Goal: Information Seeking & Learning: Compare options

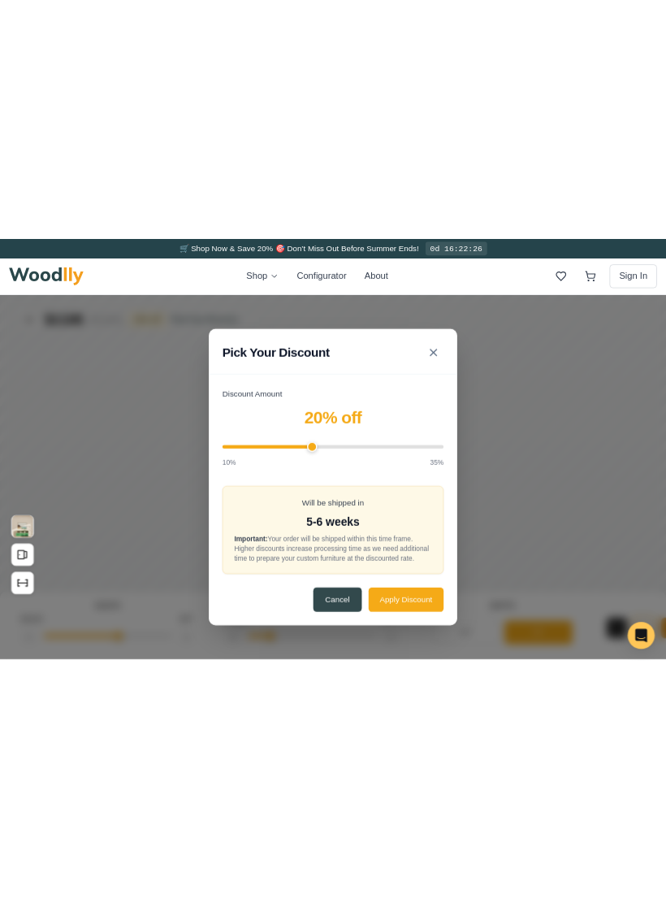
scroll to position [0, 1578]
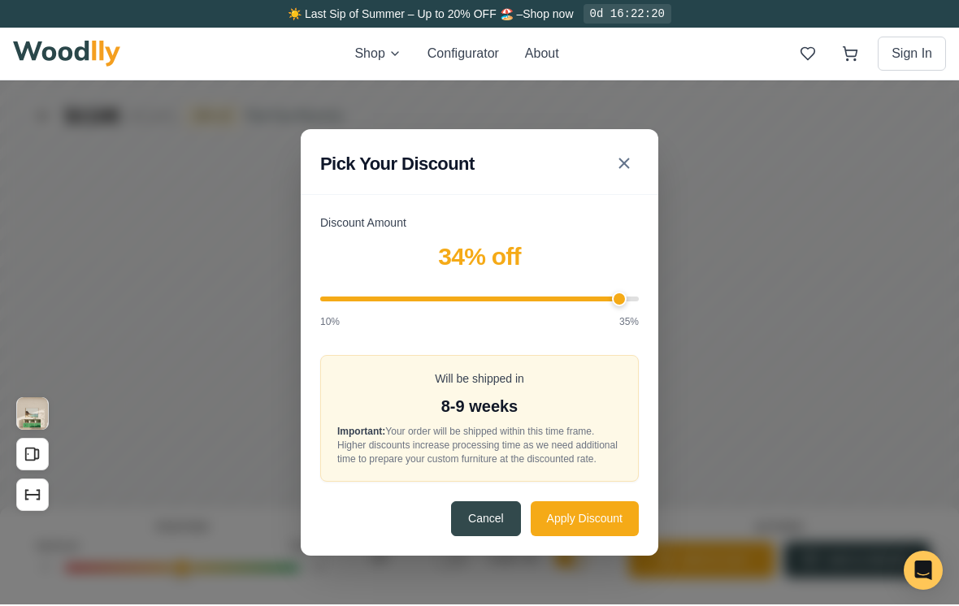
type input "35"
click at [623, 161] on icon at bounding box center [624, 164] width 20 height 20
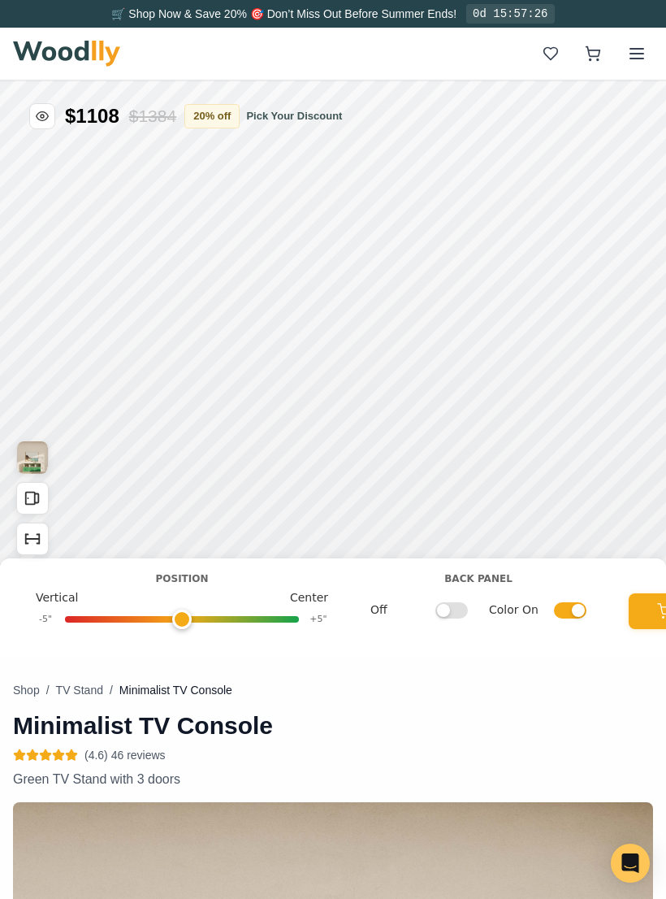
scroll to position [60, 0]
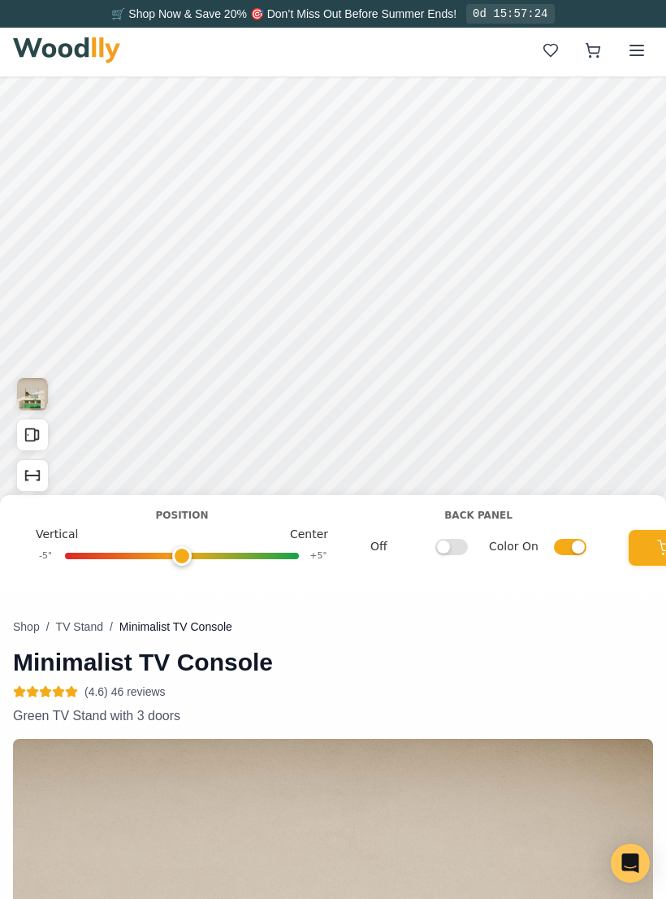
click at [41, 40] on img at bounding box center [66, 50] width 107 height 26
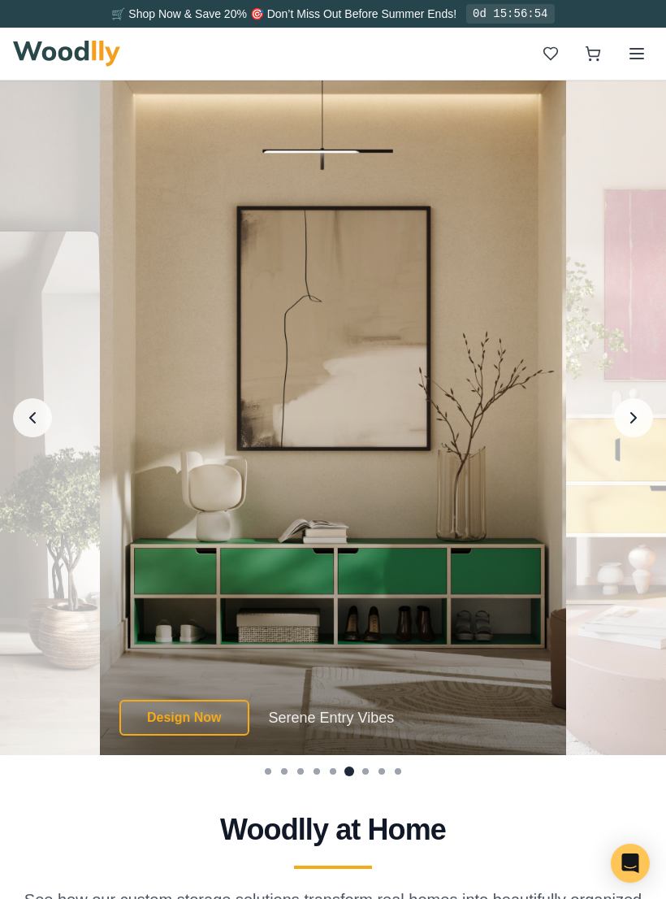
scroll to position [3984, 0]
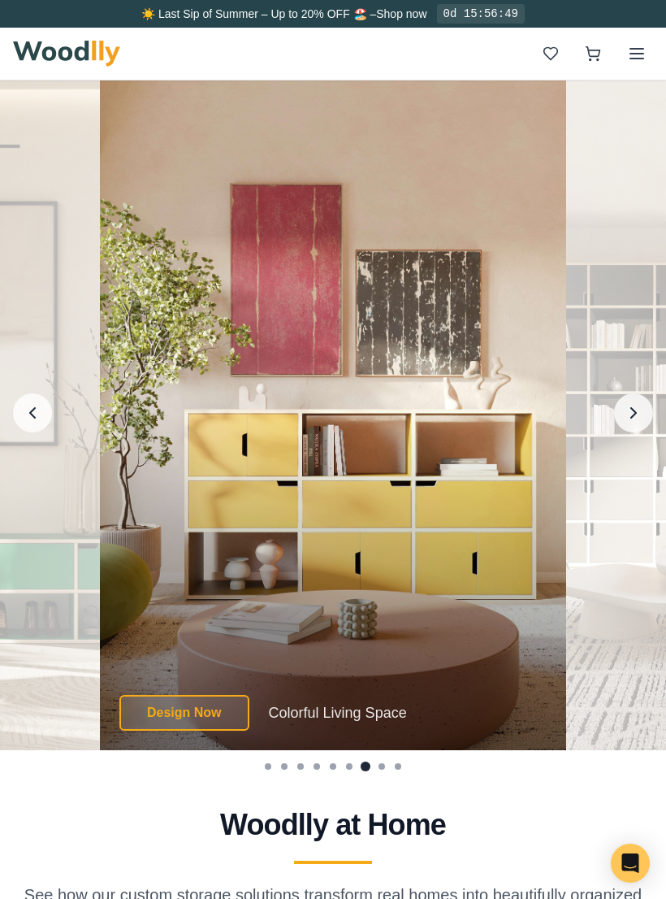
click at [30, 423] on icon "Previous image" at bounding box center [33, 413] width 20 height 20
click at [29, 423] on icon "Previous image" at bounding box center [33, 413] width 20 height 20
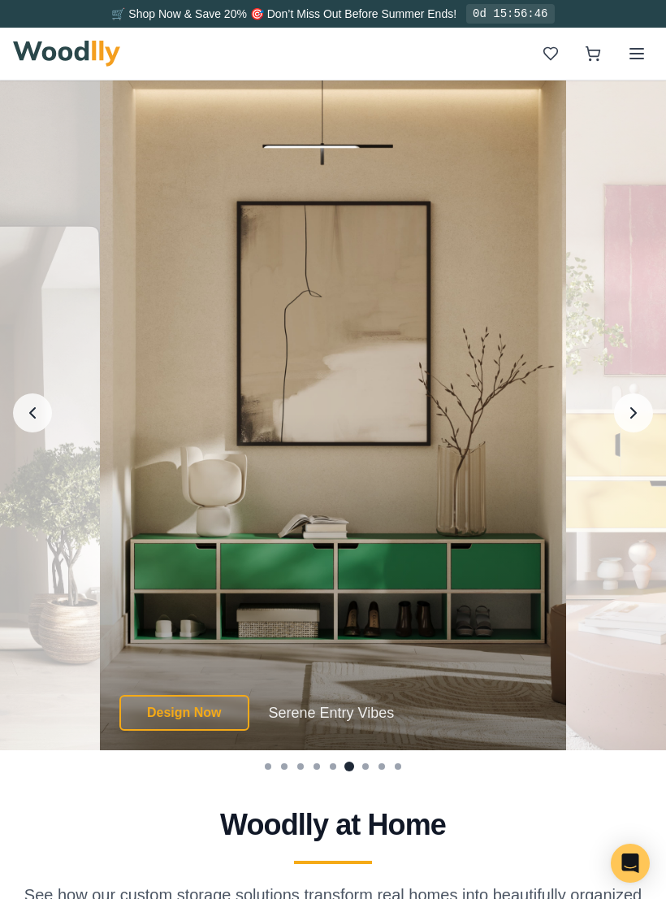
click at [33, 418] on icon "Previous image" at bounding box center [32, 413] width 5 height 10
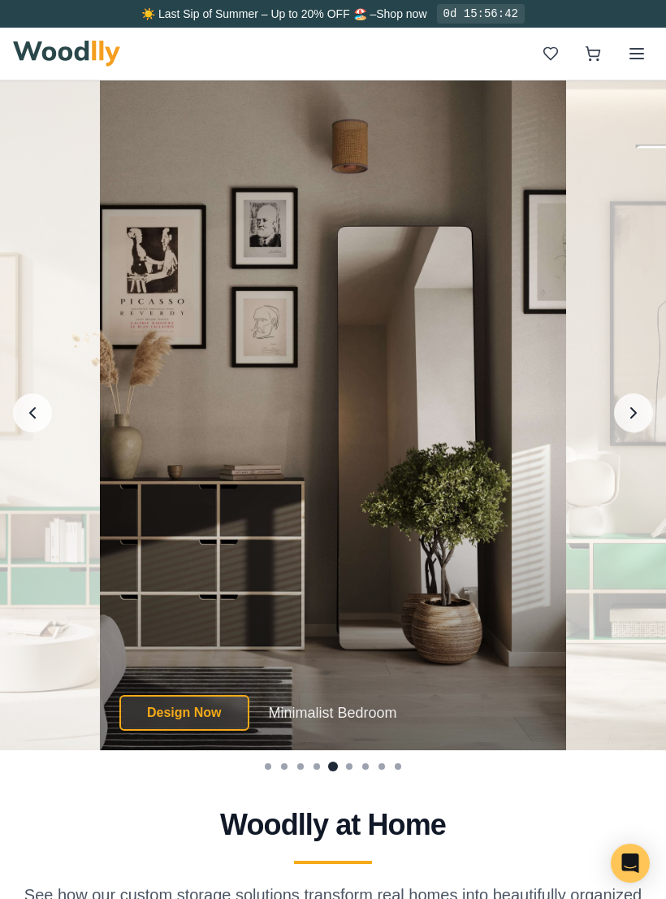
click at [34, 423] on icon "Previous image" at bounding box center [33, 413] width 20 height 20
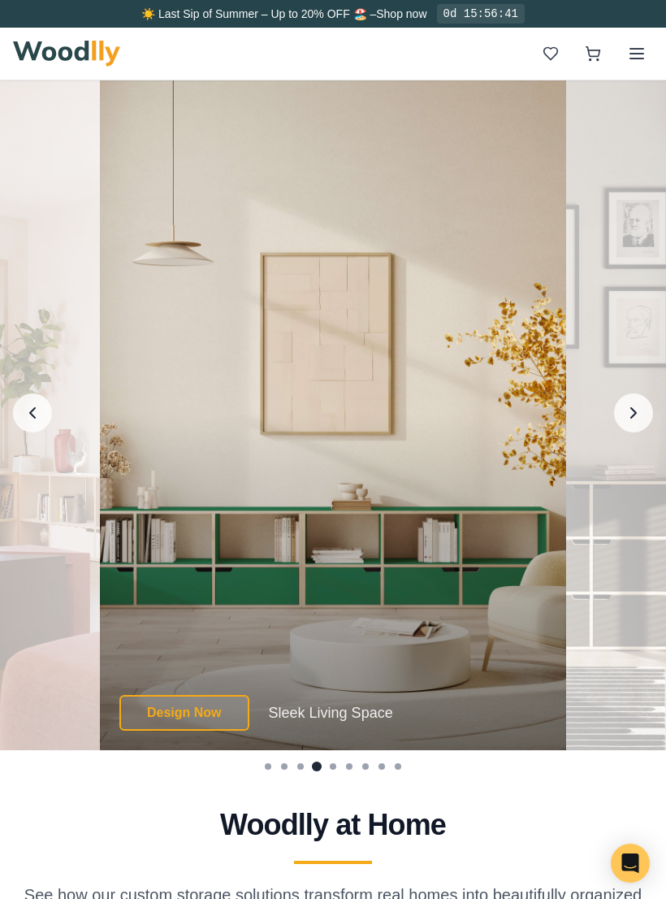
click at [42, 423] on icon "Previous image" at bounding box center [33, 413] width 20 height 20
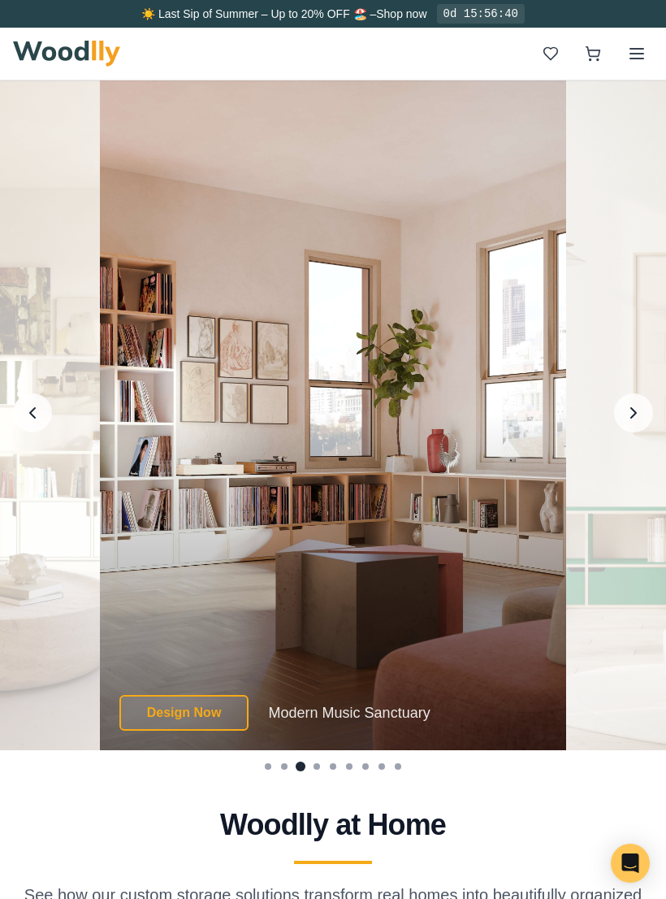
click at [39, 432] on button "Previous image" at bounding box center [32, 412] width 39 height 39
click at [33, 423] on icon "Previous image" at bounding box center [33, 413] width 20 height 20
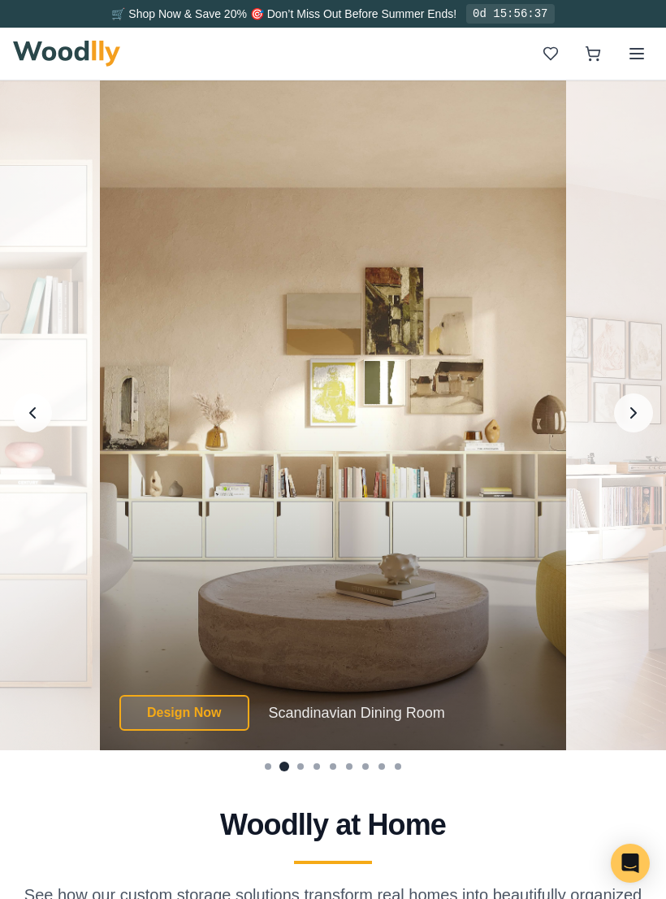
click at [37, 423] on icon "Previous image" at bounding box center [33, 413] width 20 height 20
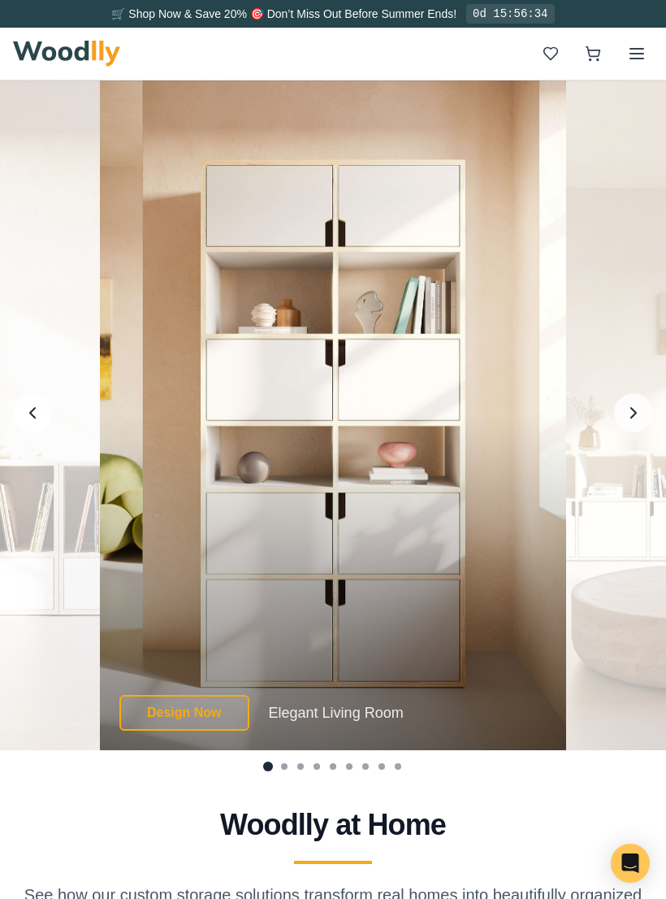
click at [37, 423] on icon "Previous image" at bounding box center [33, 413] width 20 height 20
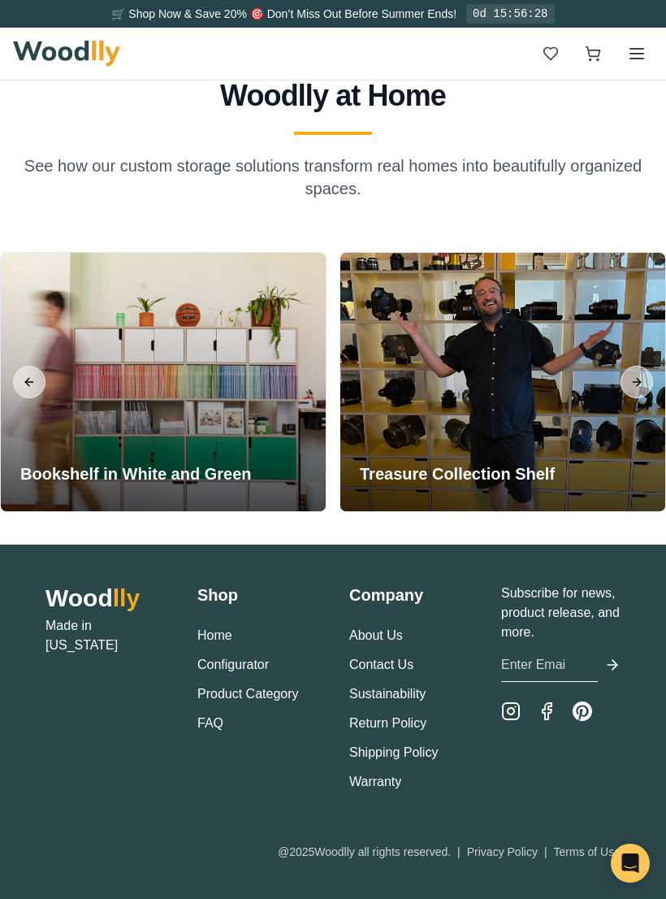
scroll to position [4699, 0]
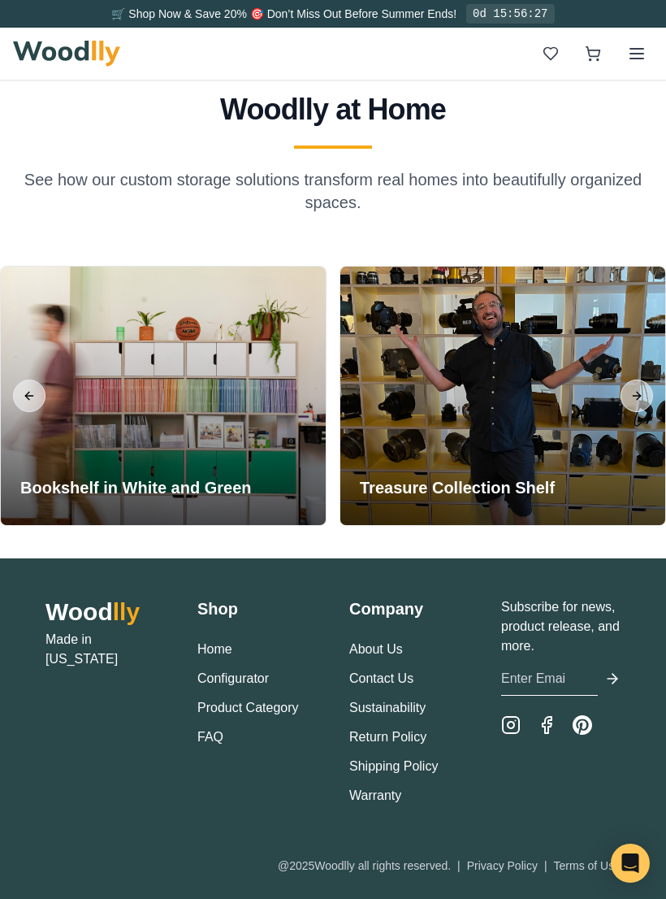
click at [33, 412] on button "Previous slide" at bounding box center [29, 396] width 33 height 33
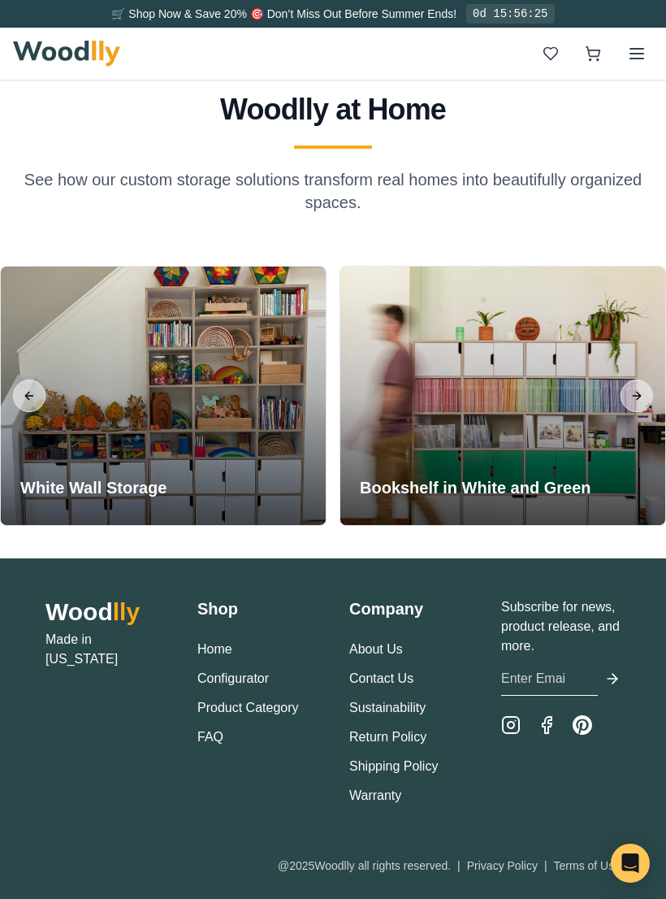
click at [28, 412] on button "Previous slide" at bounding box center [29, 396] width 33 height 33
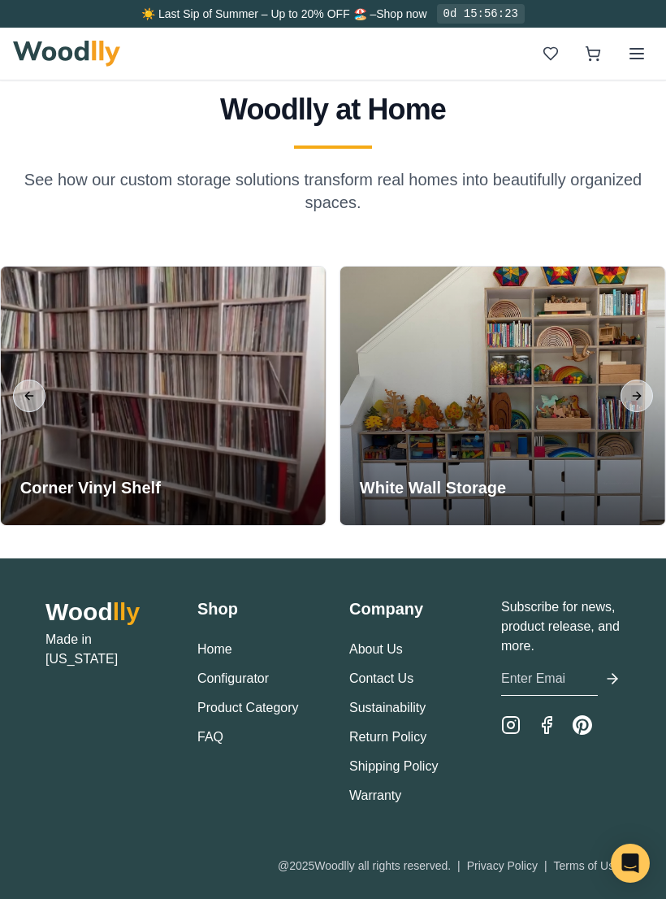
click at [29, 412] on button "Previous slide" at bounding box center [29, 396] width 33 height 33
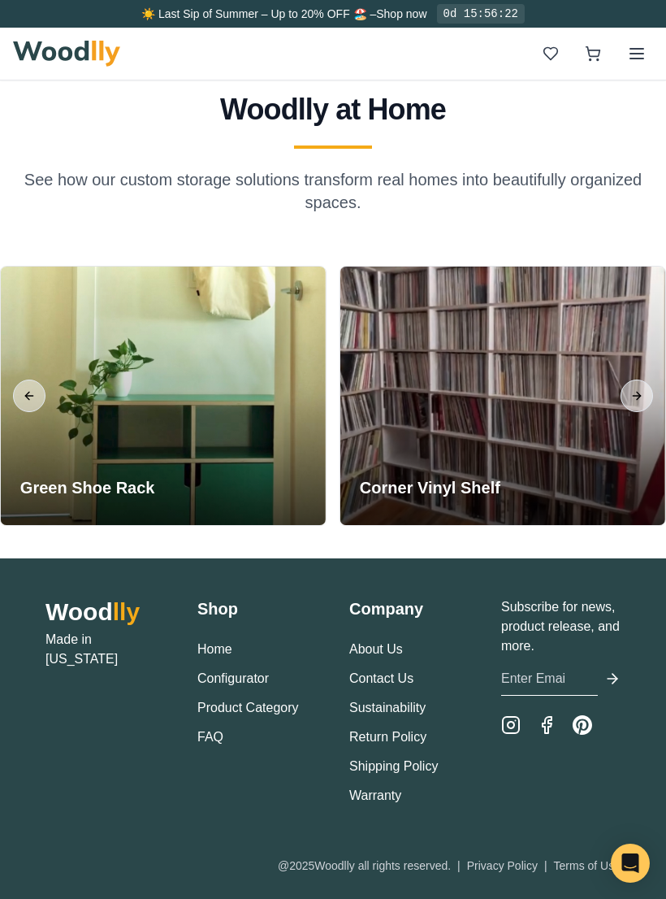
click at [25, 412] on button "Previous slide" at bounding box center [29, 396] width 33 height 33
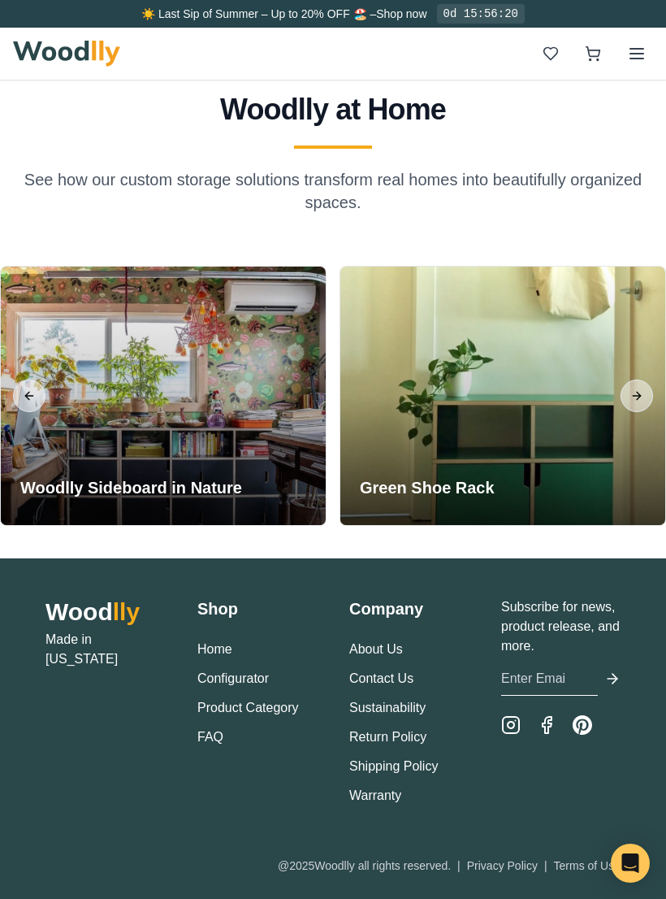
click at [23, 412] on button "Previous slide" at bounding box center [29, 396] width 33 height 33
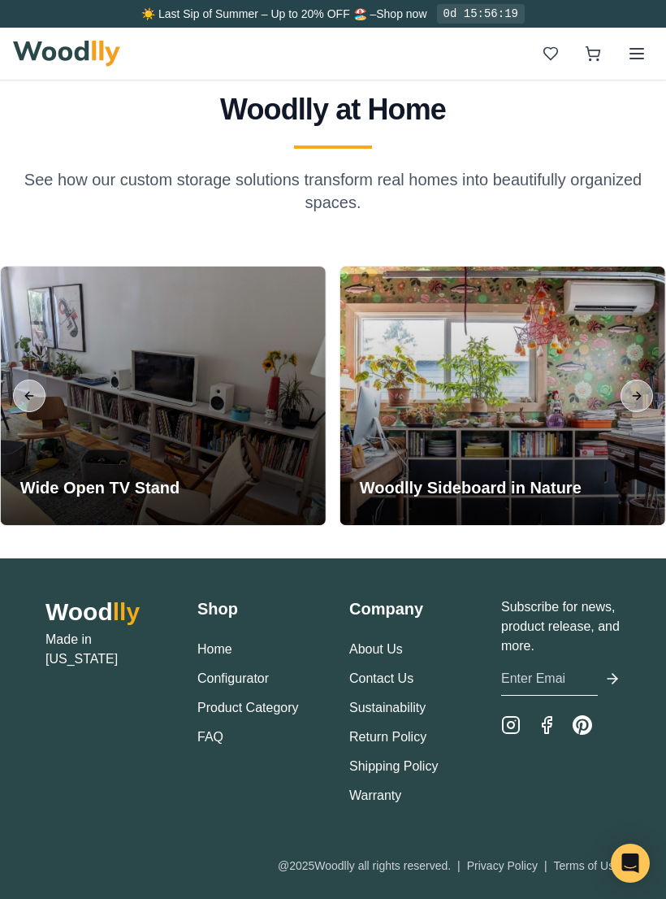
click at [24, 412] on button "Previous slide" at bounding box center [29, 396] width 33 height 33
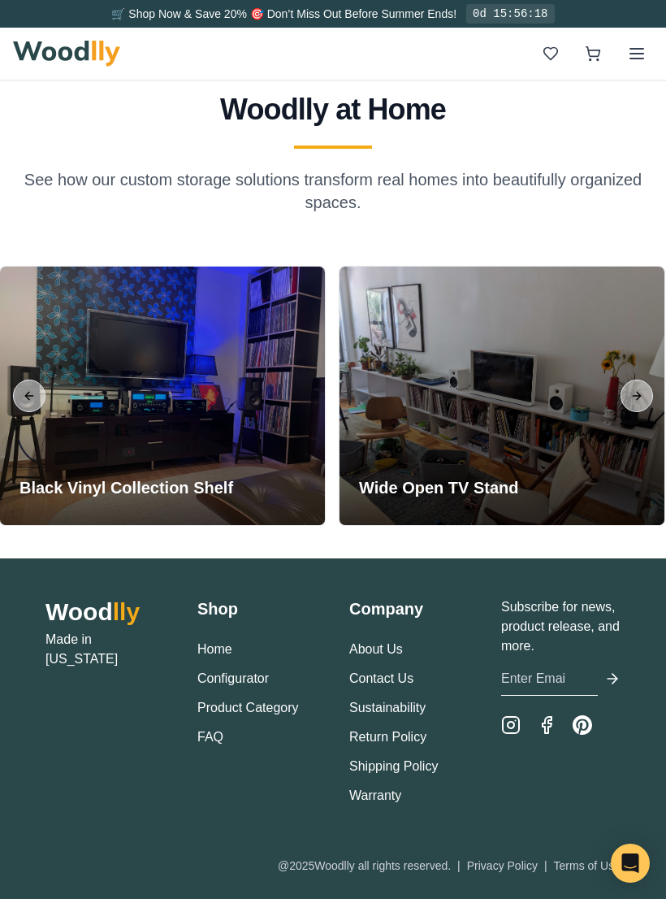
click at [35, 412] on button "Previous slide" at bounding box center [29, 396] width 33 height 33
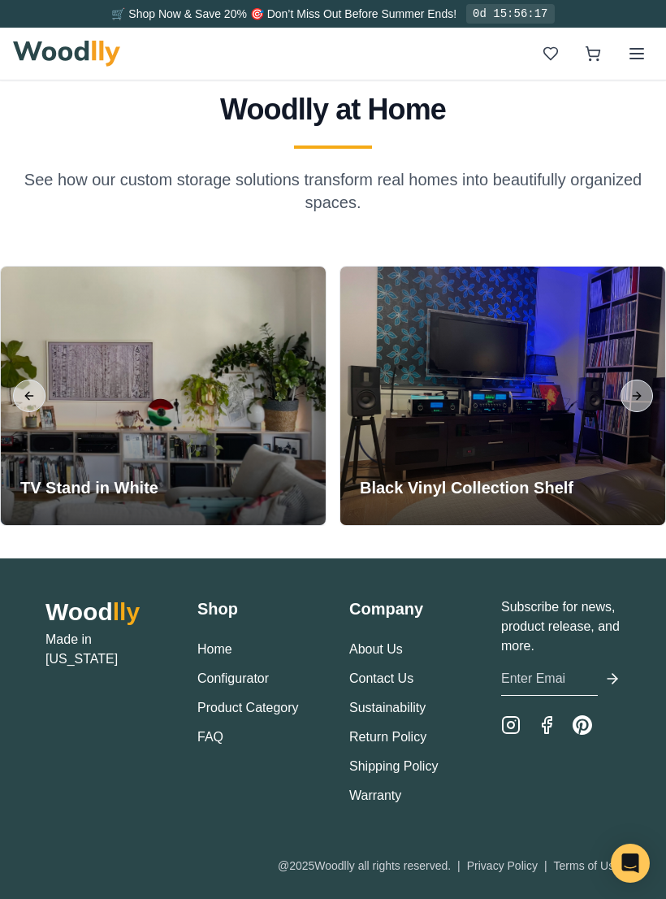
click at [25, 412] on button "Previous slide" at bounding box center [29, 396] width 33 height 33
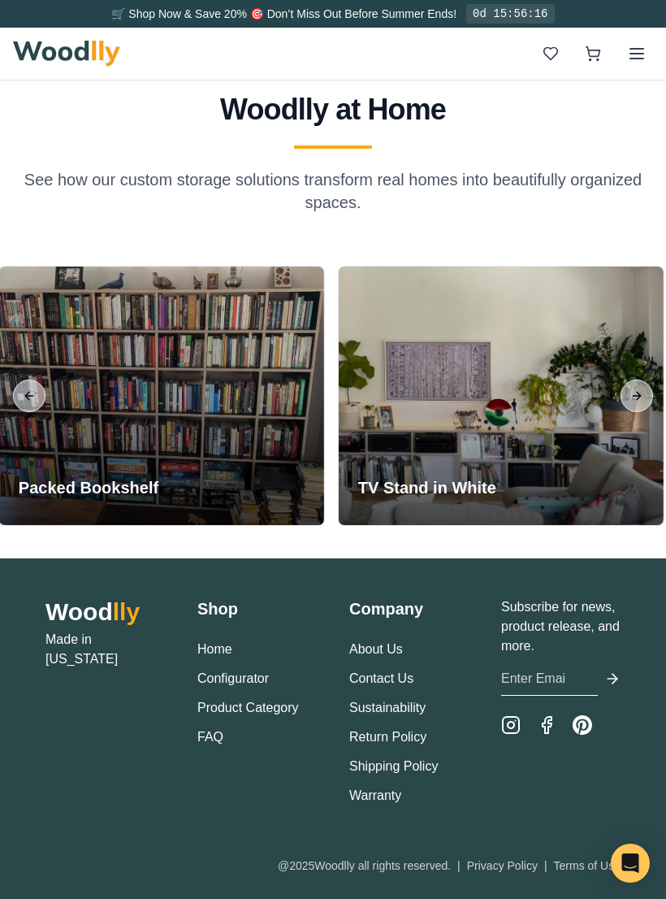
click at [32, 412] on button "Previous slide" at bounding box center [29, 396] width 33 height 33
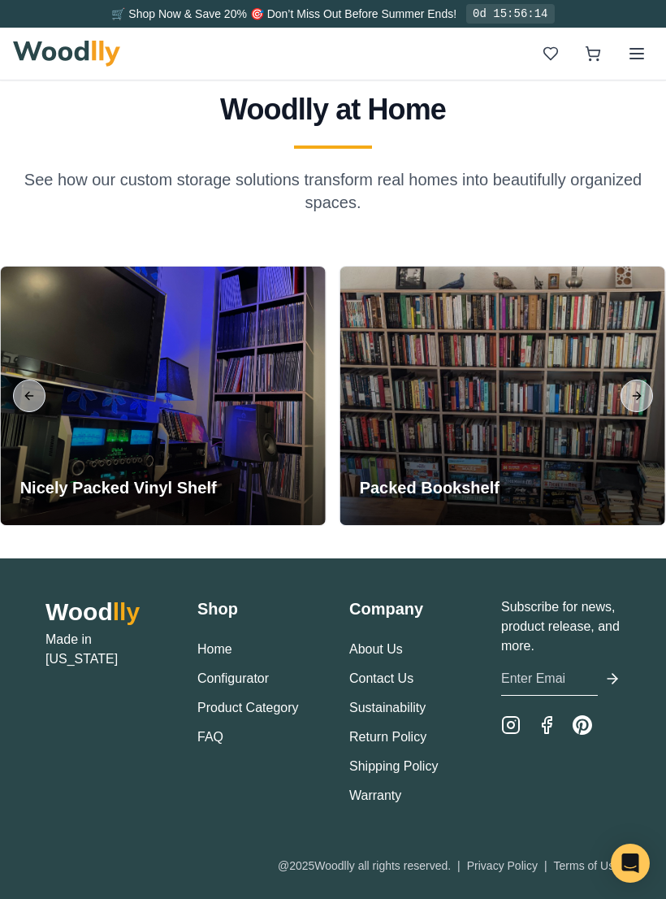
click at [28, 412] on button "Previous slide" at bounding box center [29, 396] width 33 height 33
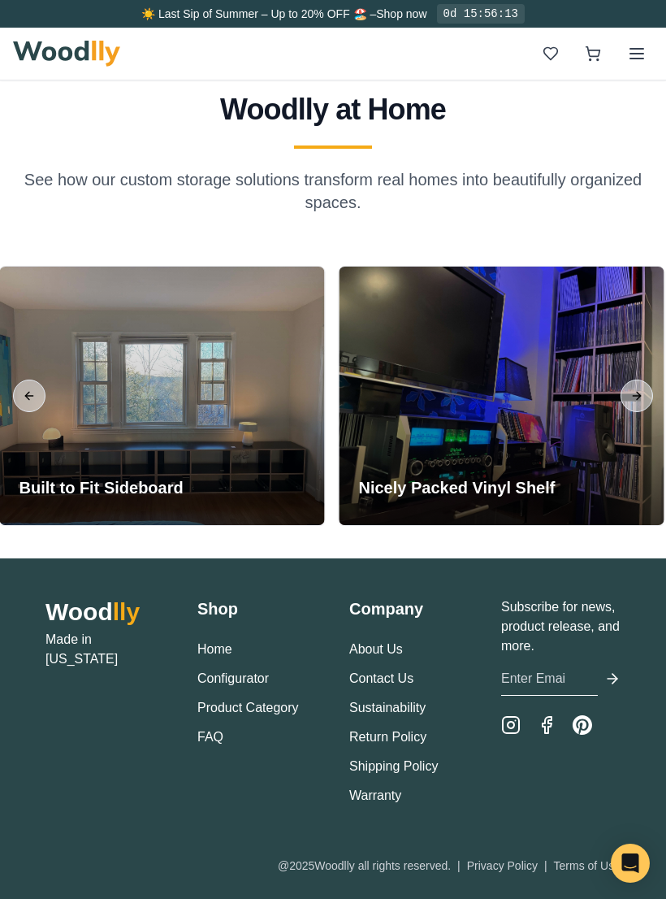
click at [28, 453] on div at bounding box center [161, 396] width 325 height 258
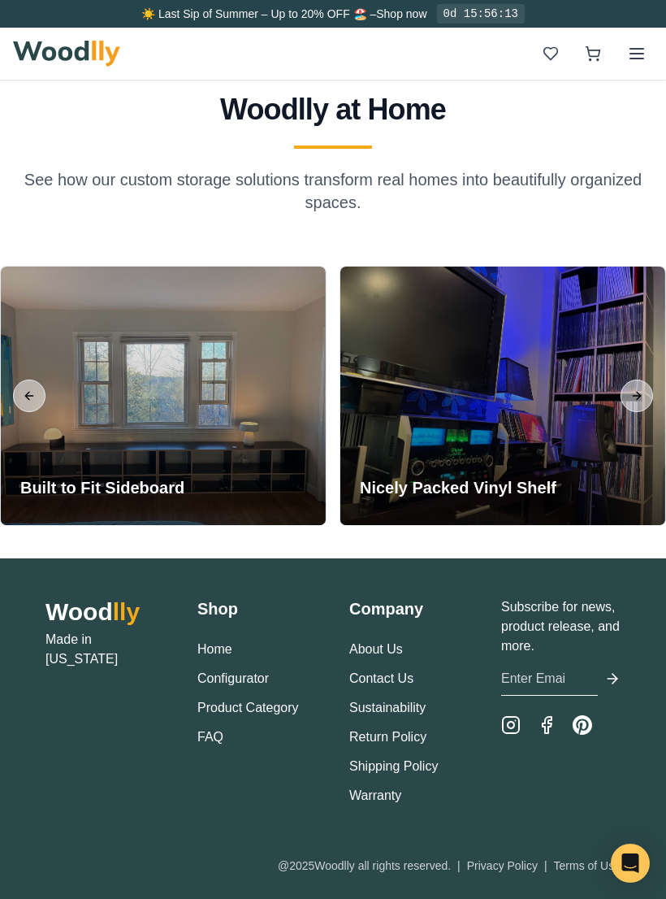
click at [25, 412] on button "Previous slide" at bounding box center [29, 396] width 33 height 33
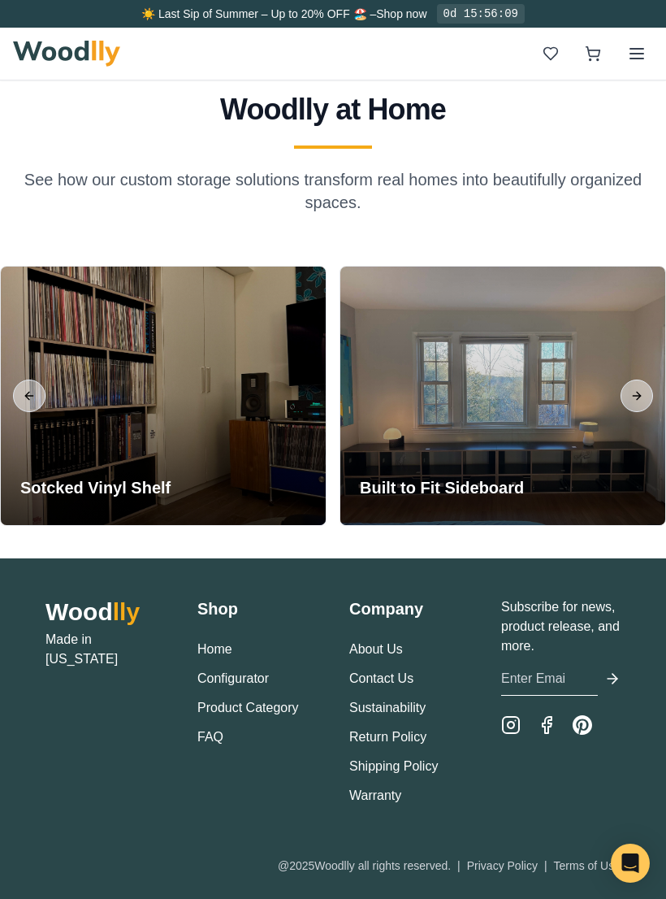
click at [27, 412] on button "Previous slide" at bounding box center [29, 396] width 33 height 33
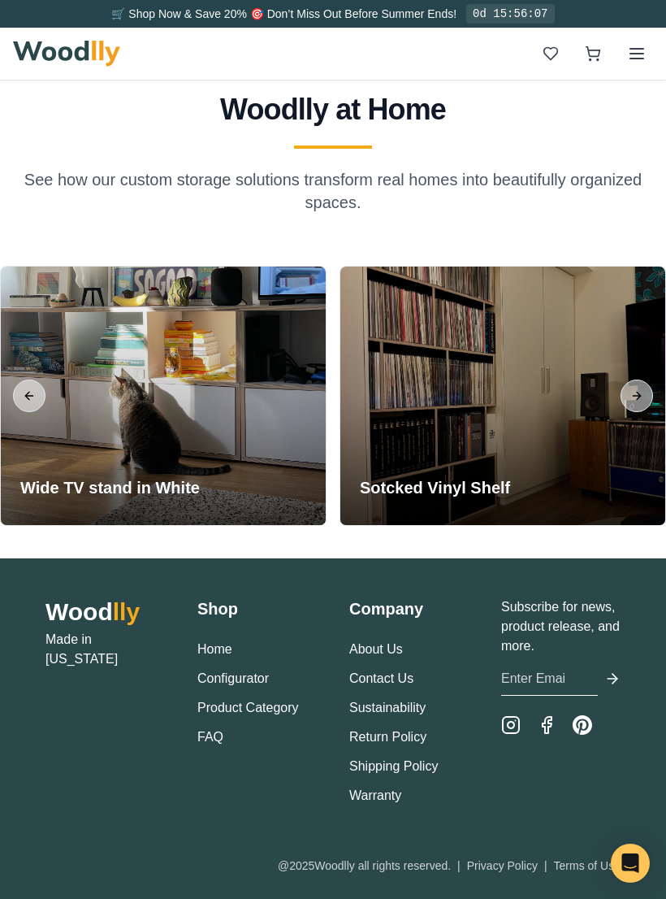
click at [25, 412] on button "Previous slide" at bounding box center [29, 396] width 33 height 33
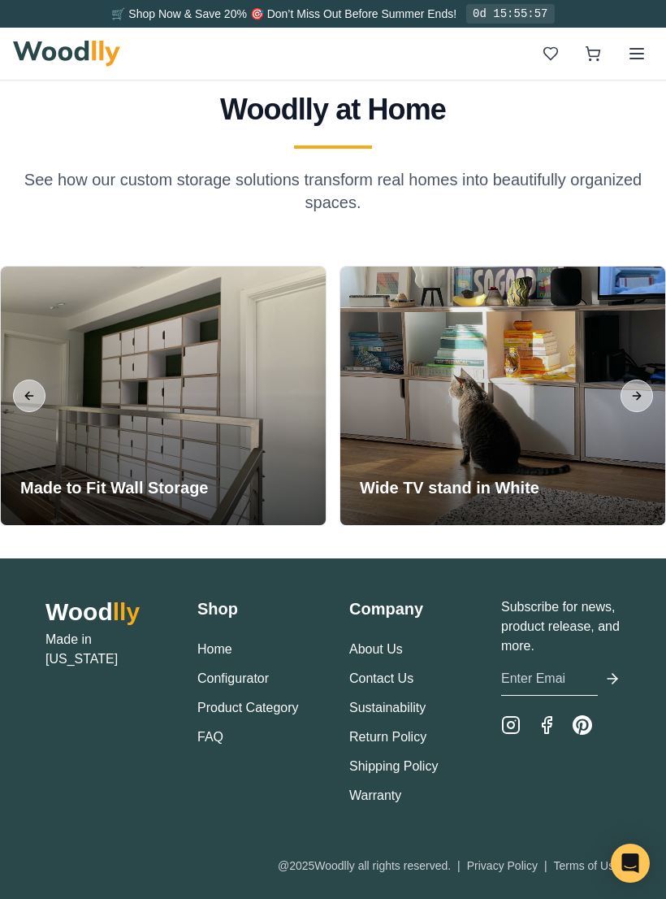
click at [26, 412] on button "Previous slide" at bounding box center [29, 396] width 33 height 33
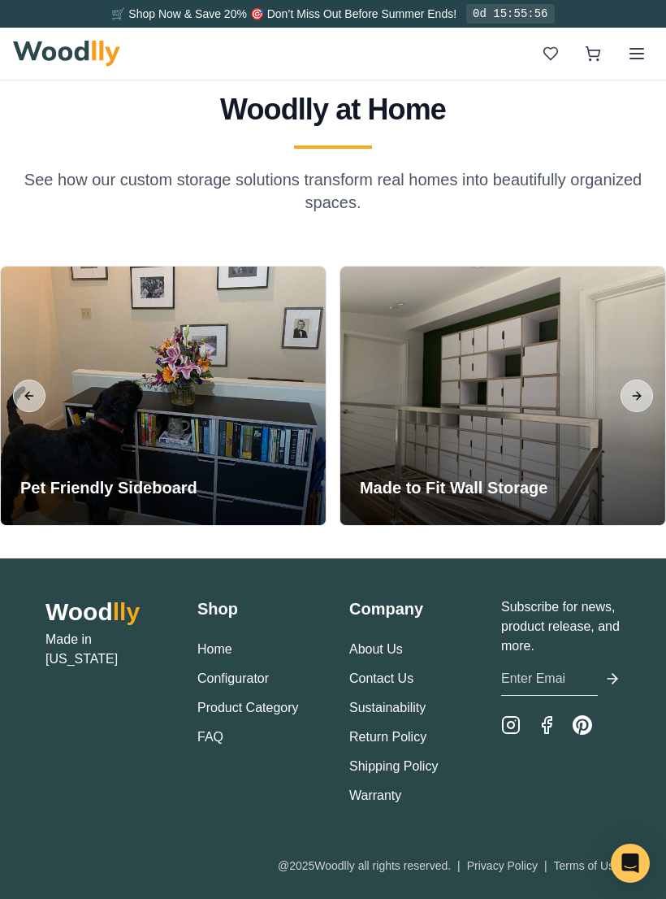
click at [29, 412] on button "Previous slide" at bounding box center [29, 396] width 33 height 33
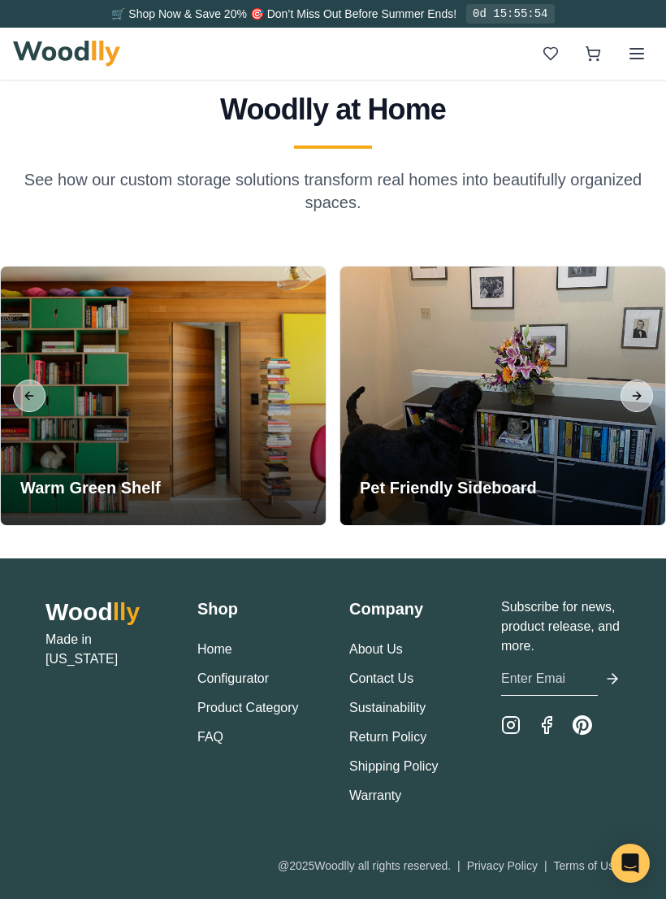
click at [33, 412] on button "Previous slide" at bounding box center [29, 396] width 33 height 33
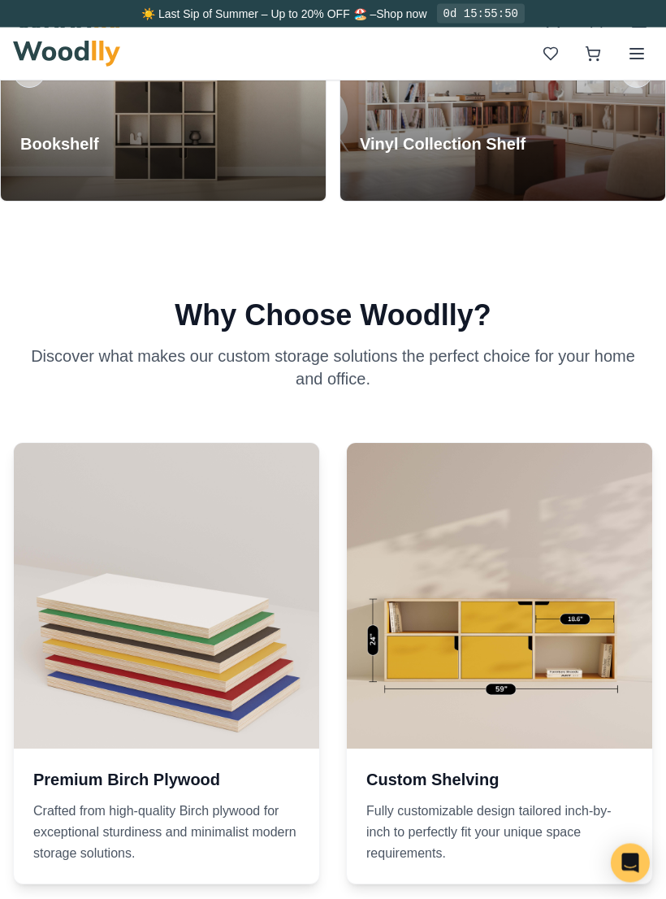
scroll to position [2174, 0]
click at [629, 59] on icon at bounding box center [637, 54] width 20 height 20
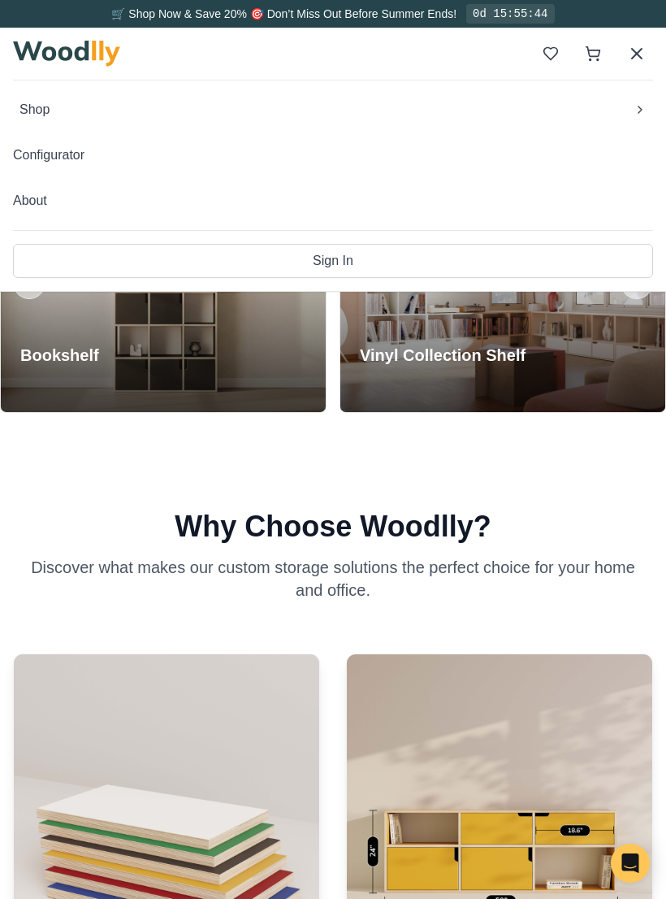
click at [154, 374] on div at bounding box center [163, 283] width 325 height 258
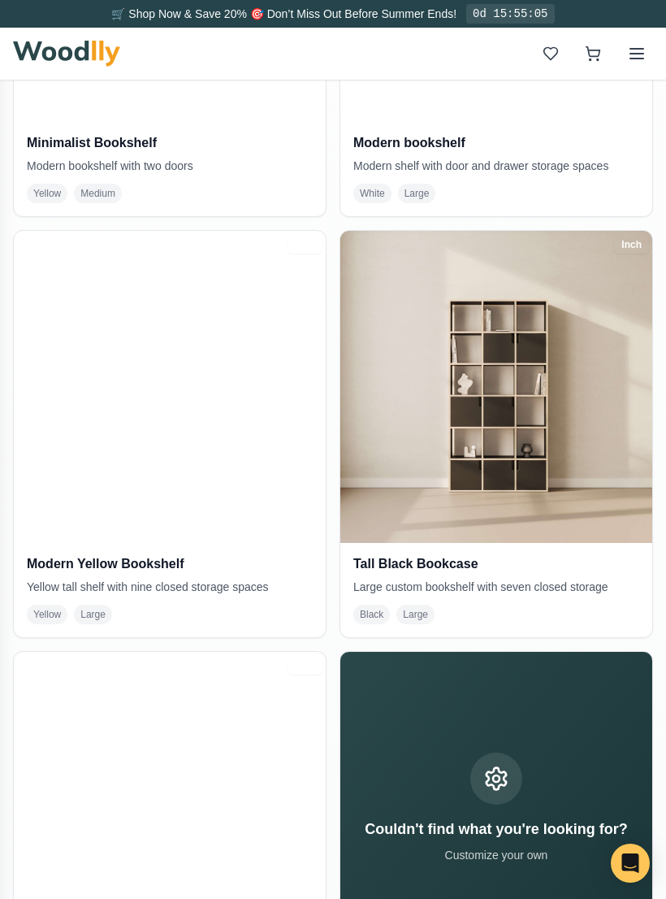
scroll to position [1481, 0]
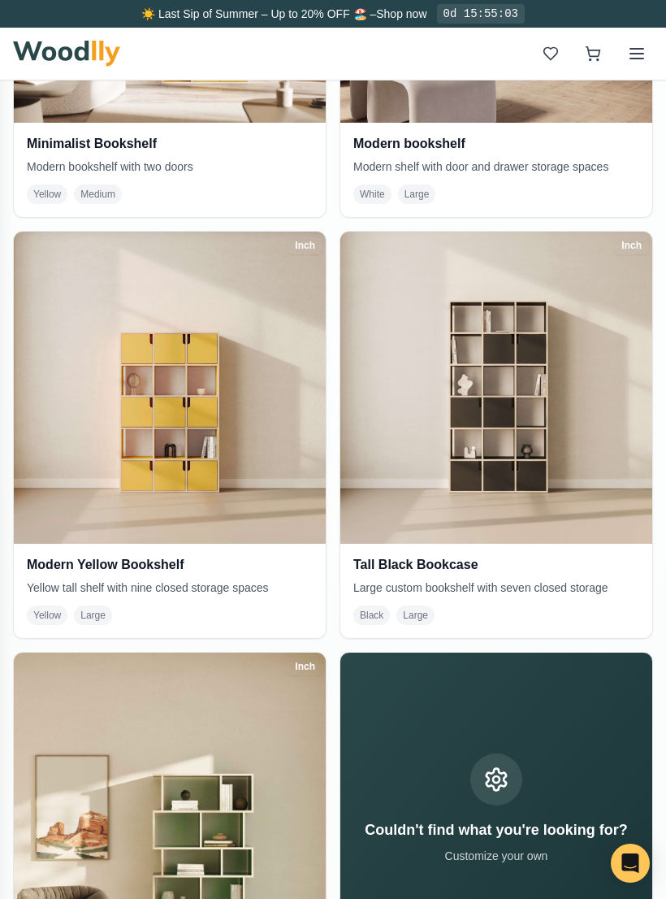
click at [141, 397] on img at bounding box center [170, 388] width 312 height 312
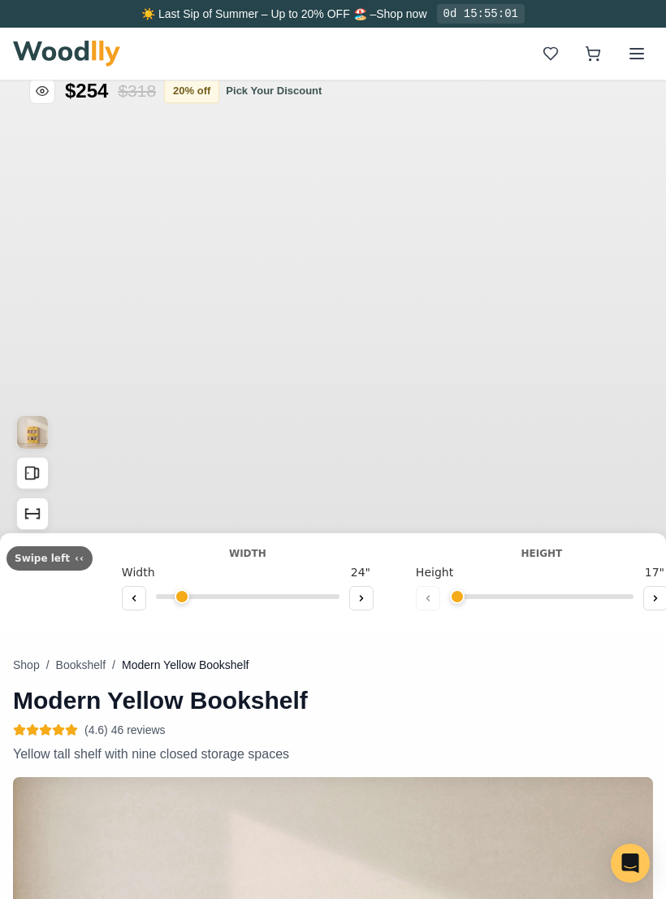
type input "45"
type input "5"
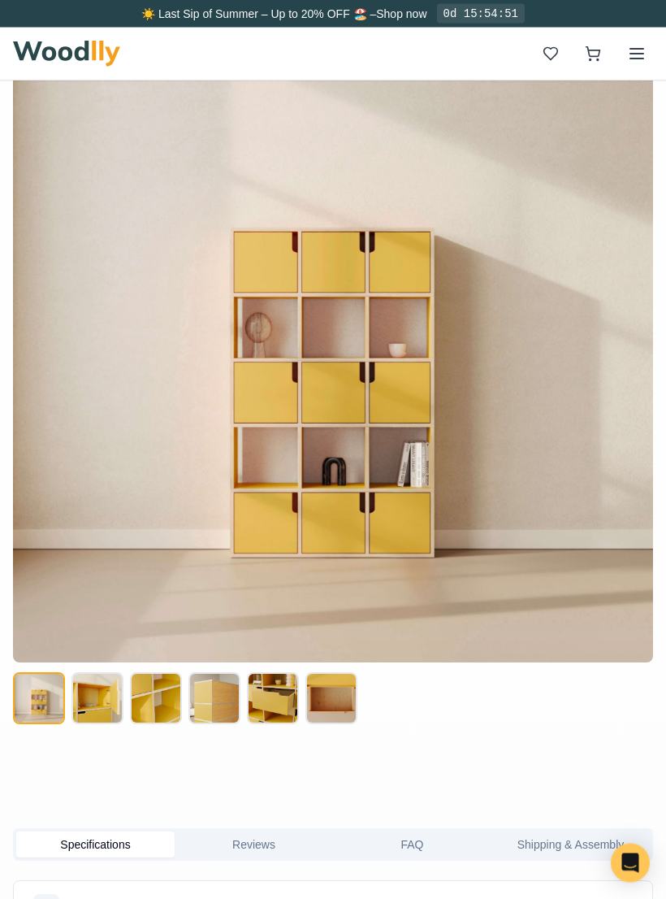
click at [102, 605] on button at bounding box center [98, 699] width 52 height 52
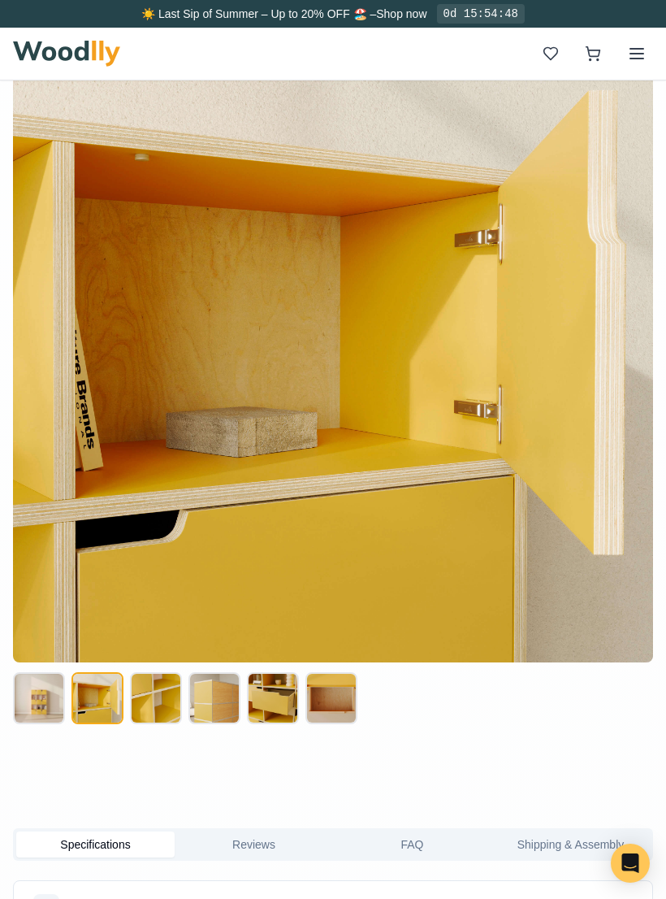
click at [41, 605] on button at bounding box center [39, 698] width 52 height 52
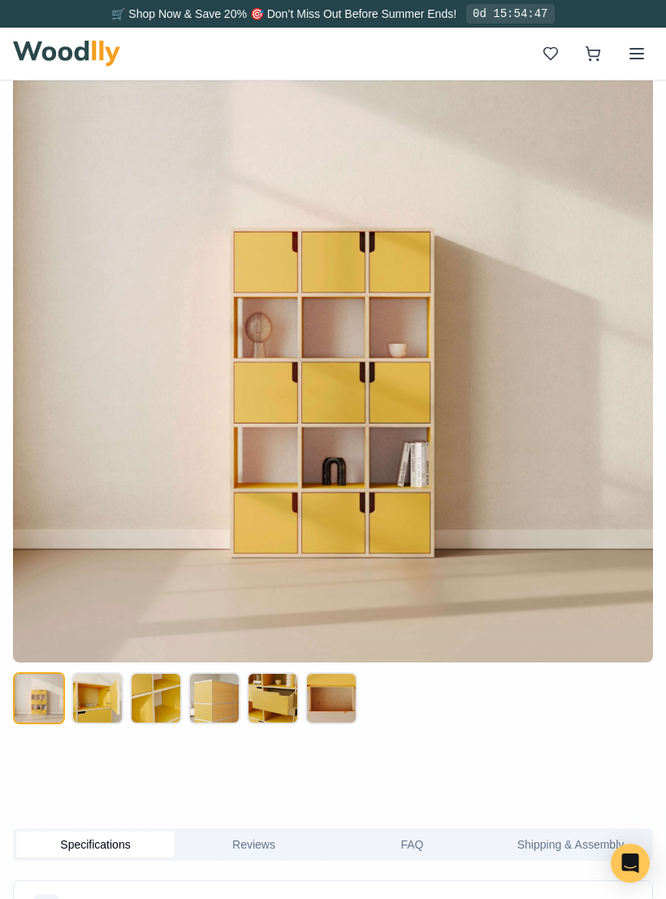
click at [98, 605] on button at bounding box center [98, 698] width 52 height 52
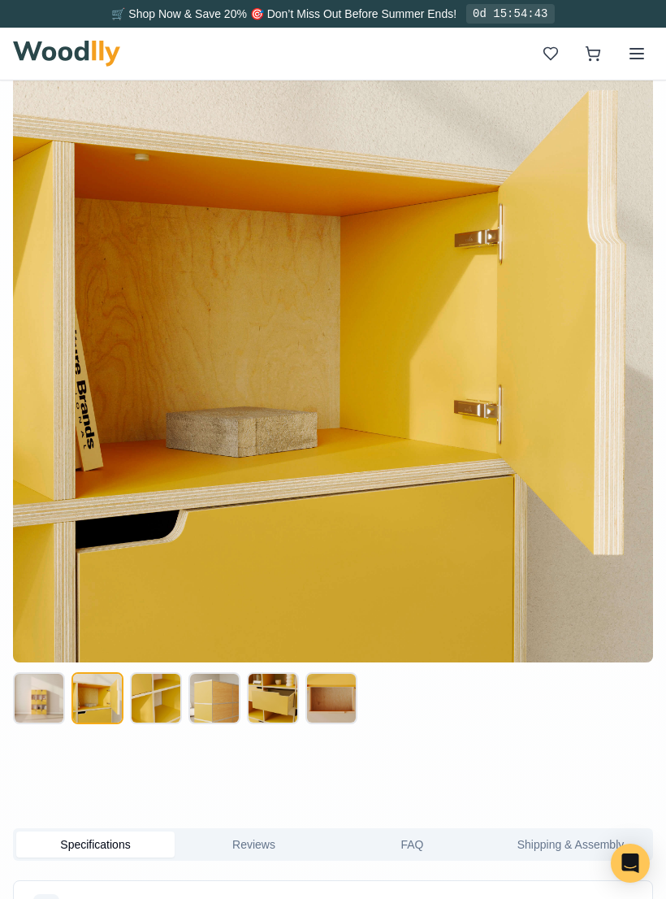
click at [167, 605] on button at bounding box center [156, 698] width 52 height 52
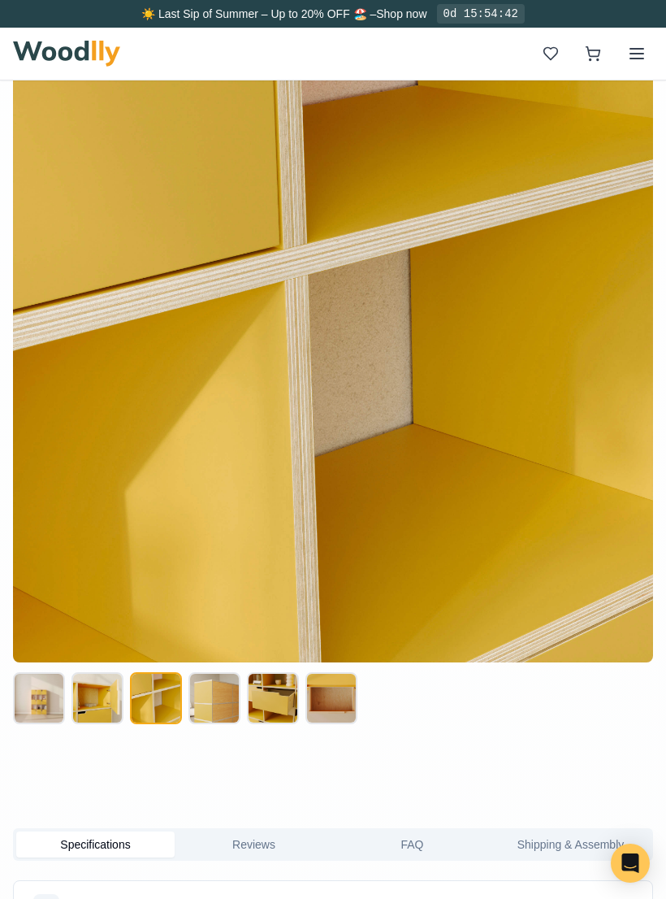
click at [227, 605] on button at bounding box center [215, 698] width 52 height 52
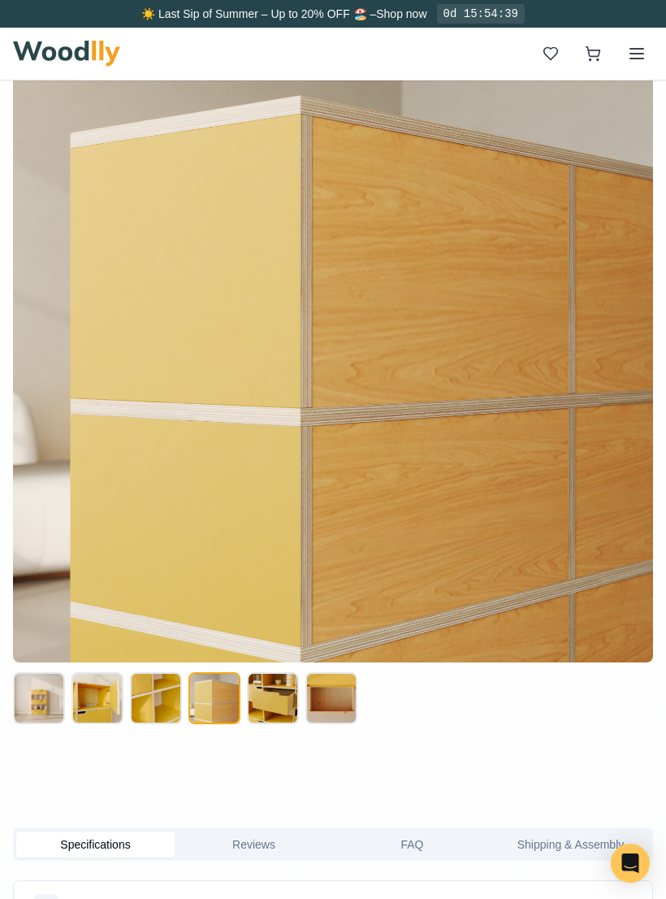
click at [279, 605] on button at bounding box center [273, 698] width 52 height 52
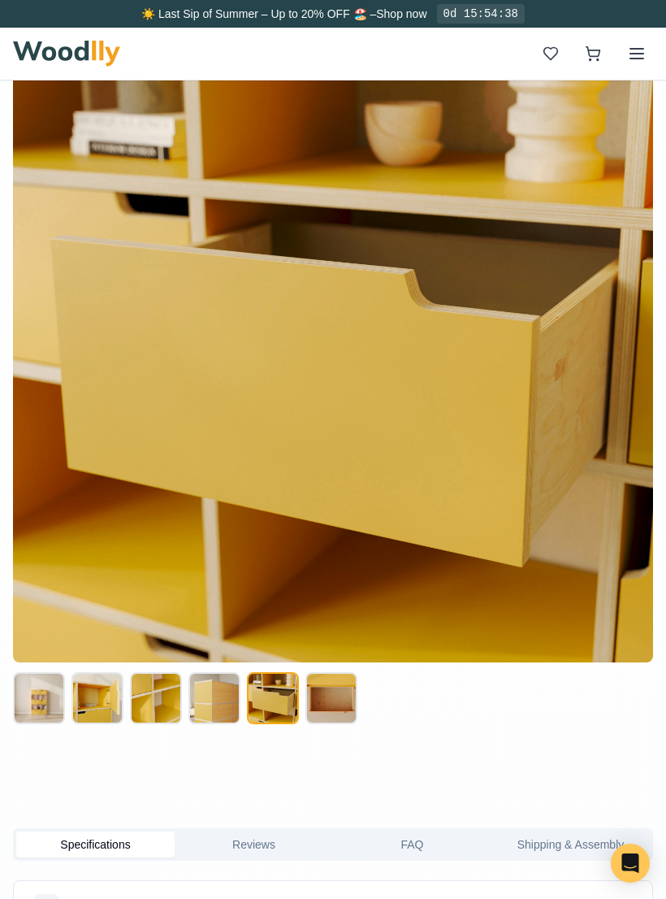
click at [329, 605] on button at bounding box center [332, 698] width 52 height 52
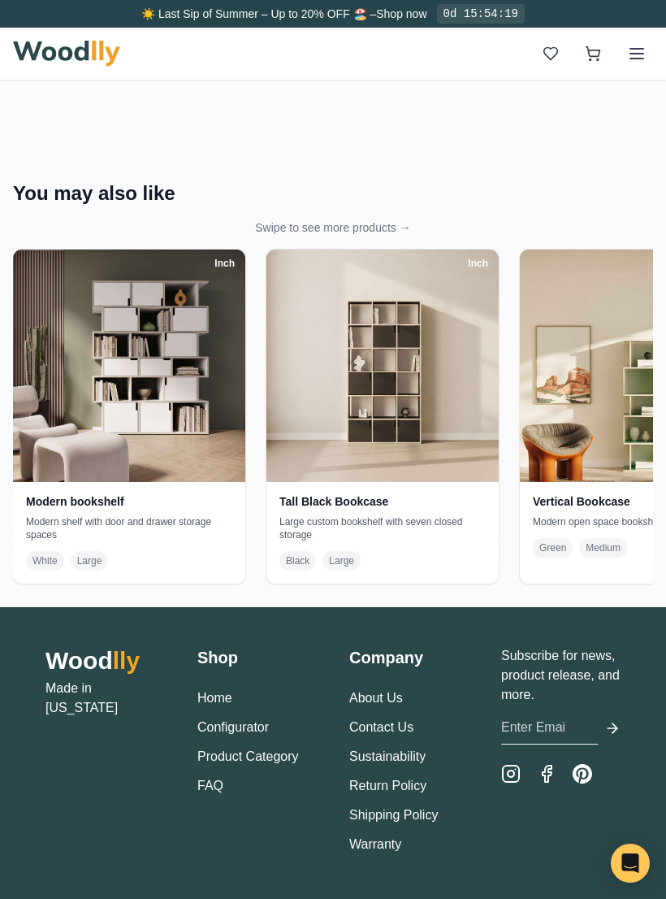
scroll to position [0, 1266]
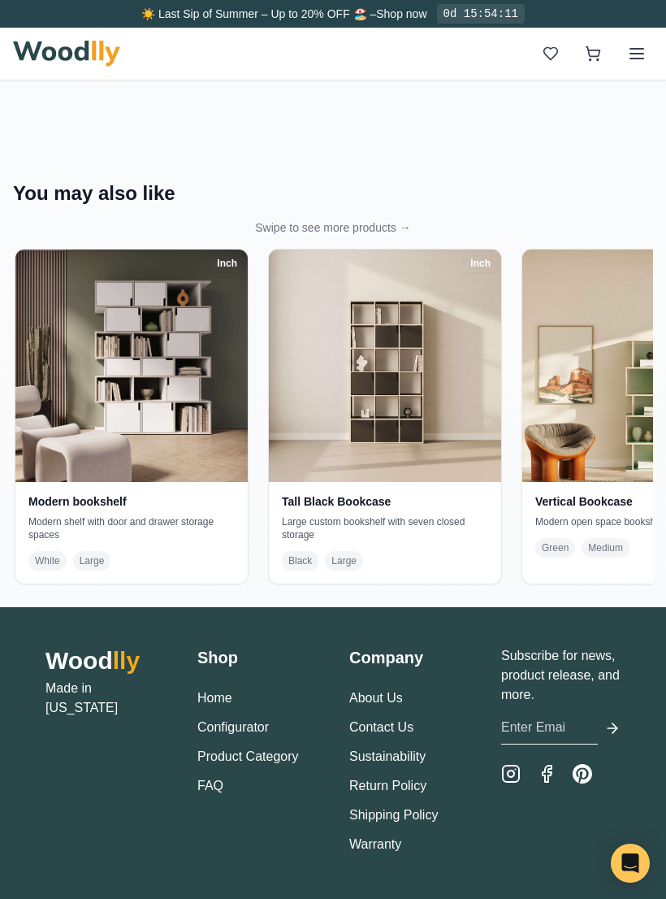
click at [145, 361] on img at bounding box center [131, 366] width 232 height 232
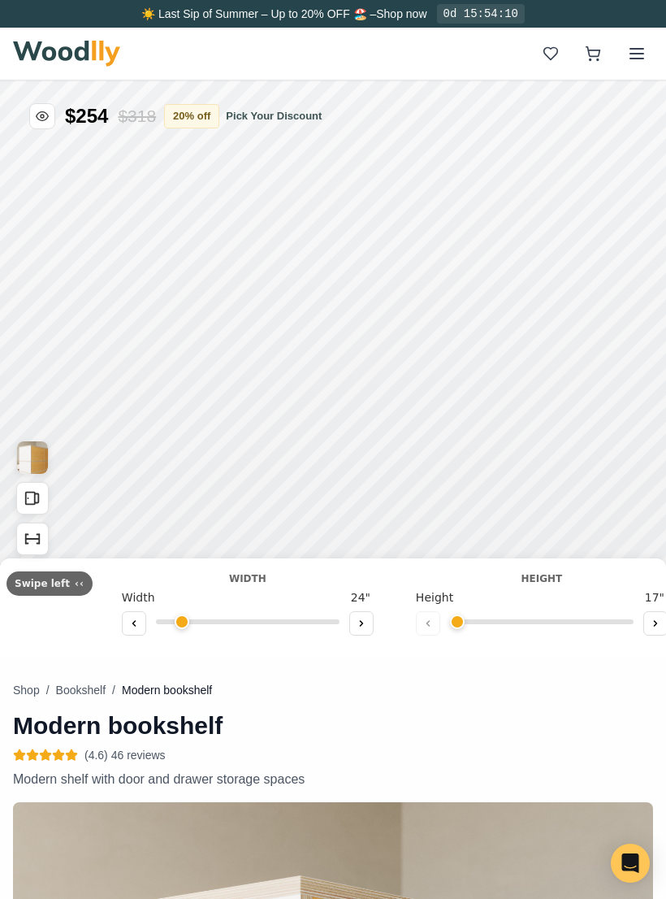
type input "54"
type input "6"
click at [32, 528] on button "Show Dimensions" at bounding box center [32, 539] width 33 height 33
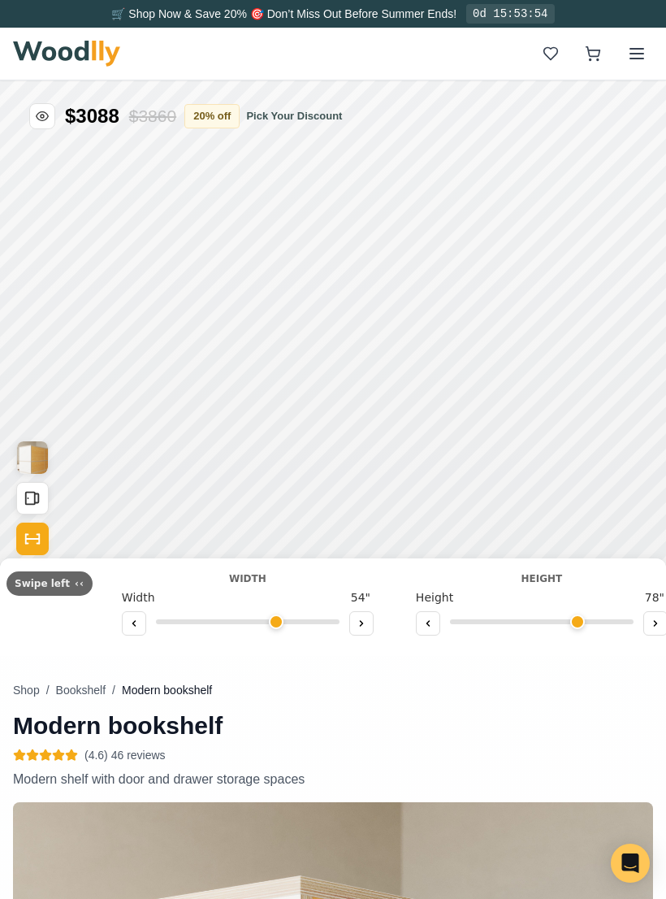
click at [37, 540] on icon "Show Dimensions" at bounding box center [33, 539] width 18 height 18
click at [32, 456] on img "View Gallery" at bounding box center [32, 457] width 31 height 33
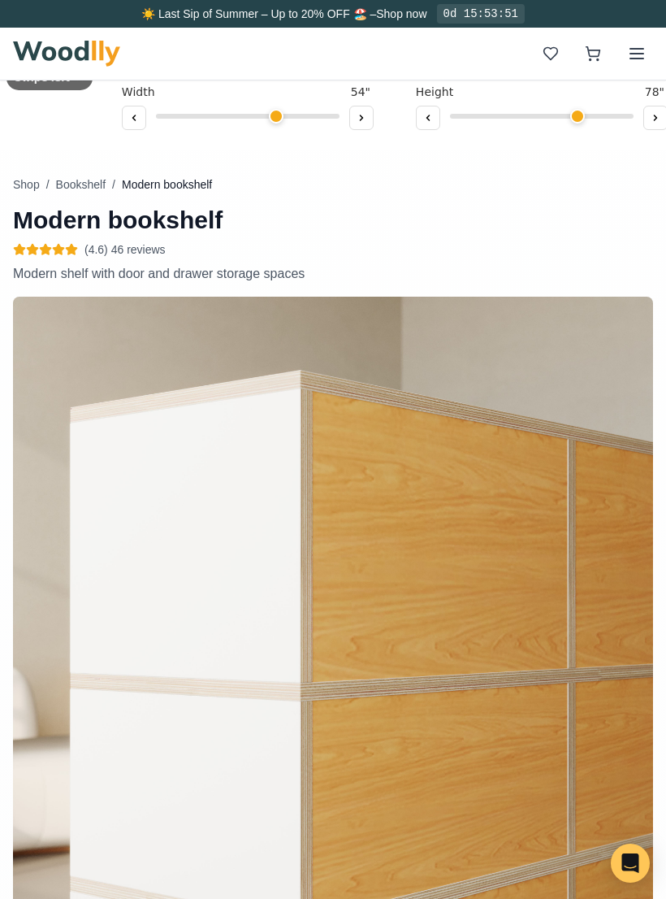
scroll to position [564, 0]
